Goal: Task Accomplishment & Management: Use online tool/utility

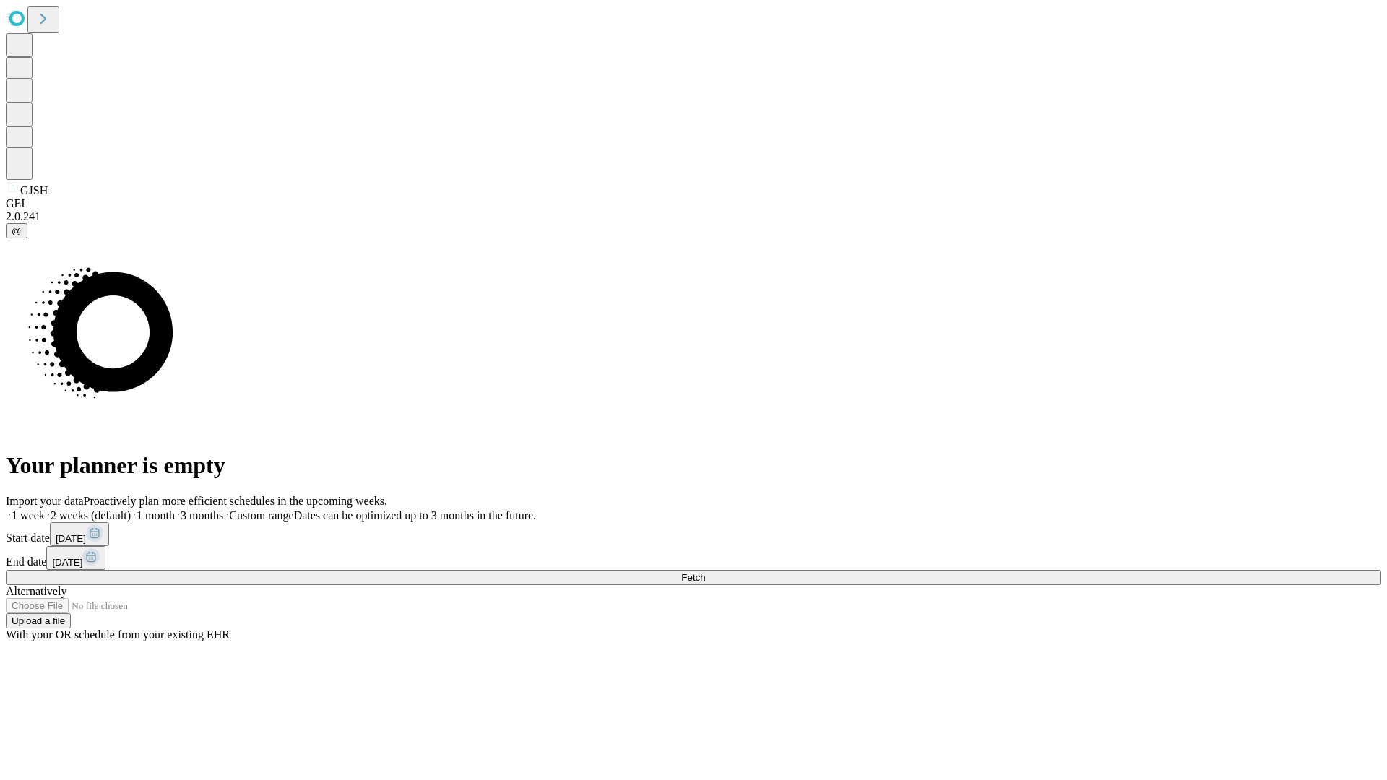
click at [705, 572] on span "Fetch" at bounding box center [693, 577] width 24 height 11
